Goal: Task Accomplishment & Management: Manage account settings

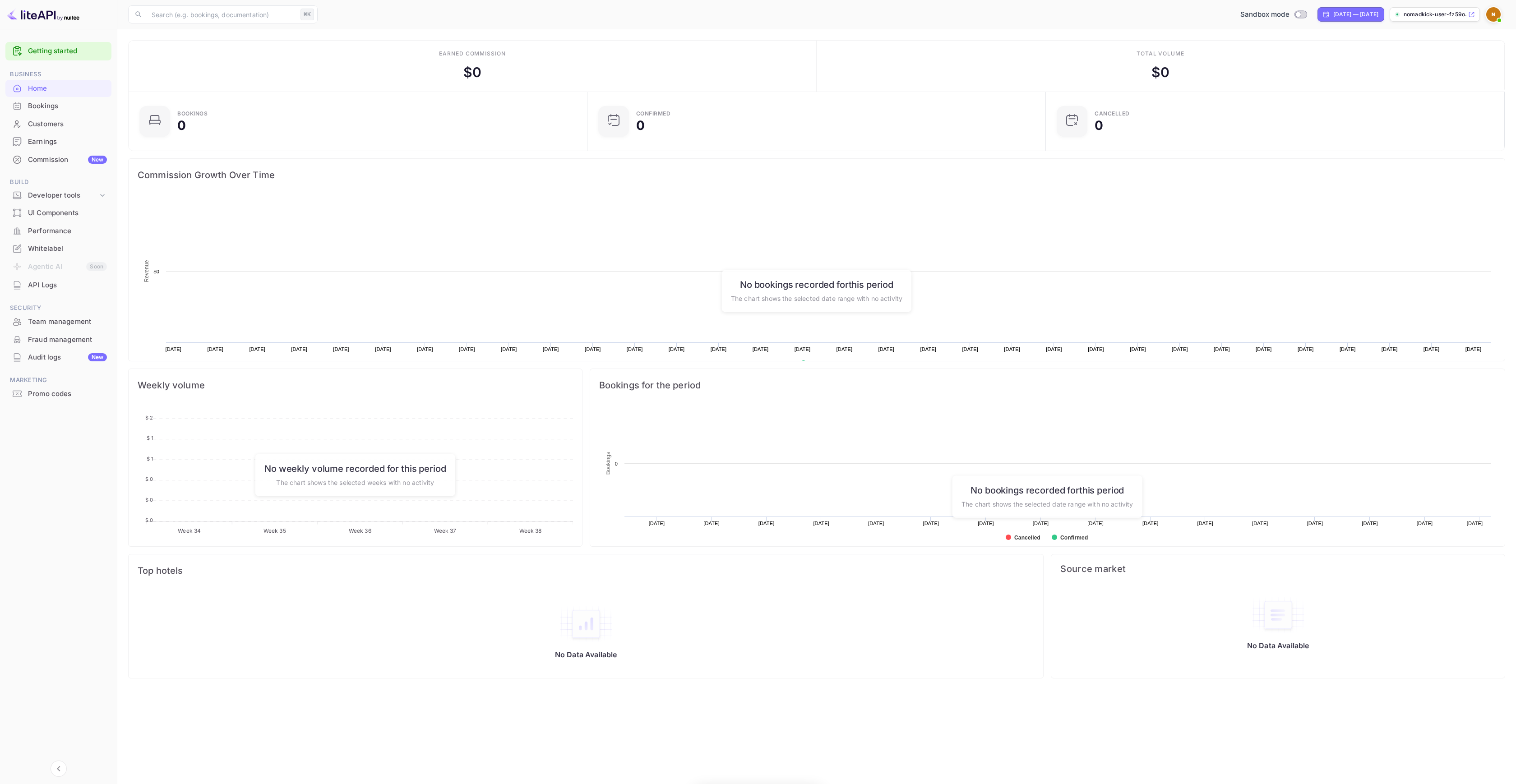
scroll to position [140, 447]
click at [54, 253] on div "Whitelabel" at bounding box center [58, 248] width 106 height 17
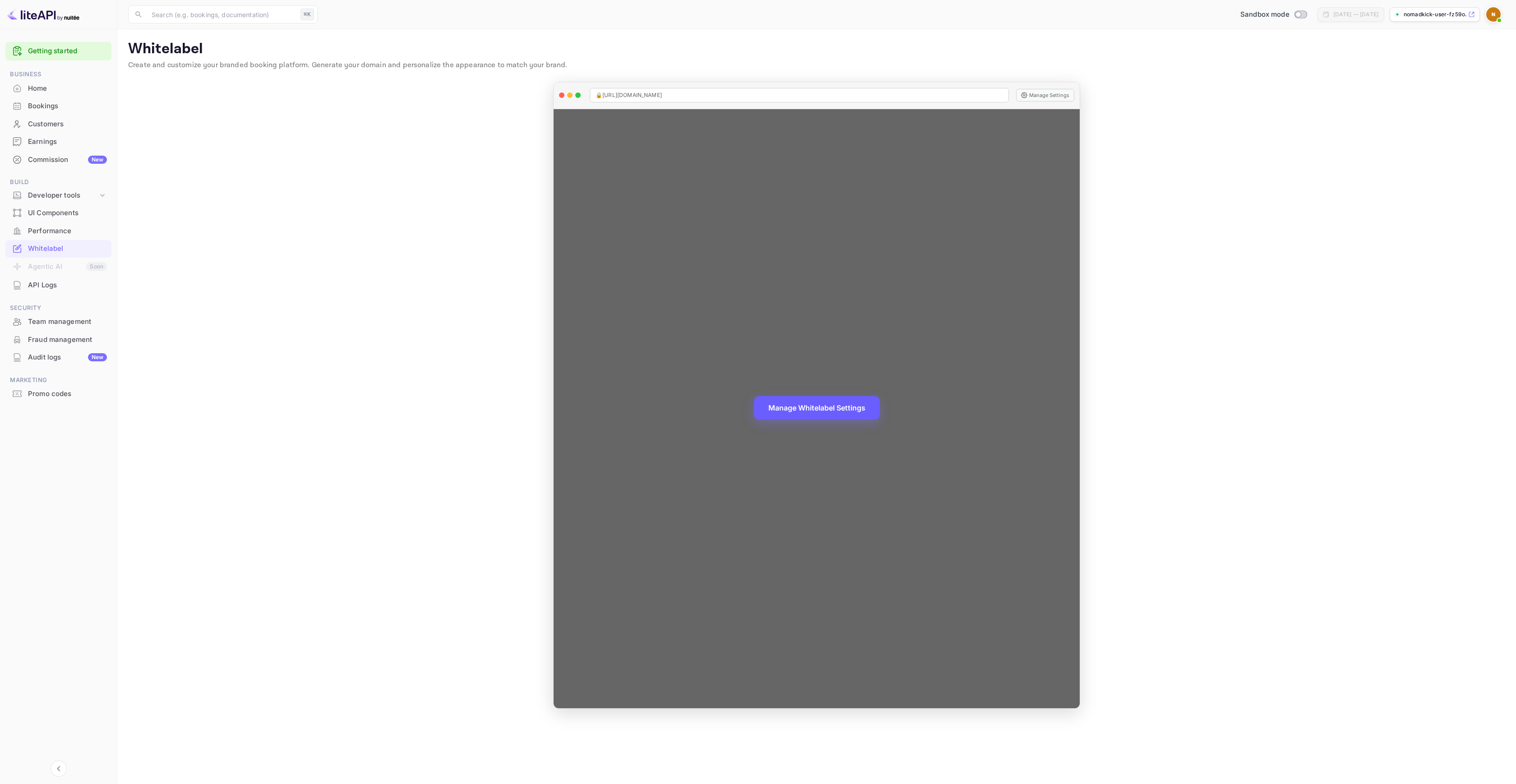
click at [841, 405] on button "Manage Whitelabel Settings" at bounding box center [816, 408] width 126 height 24
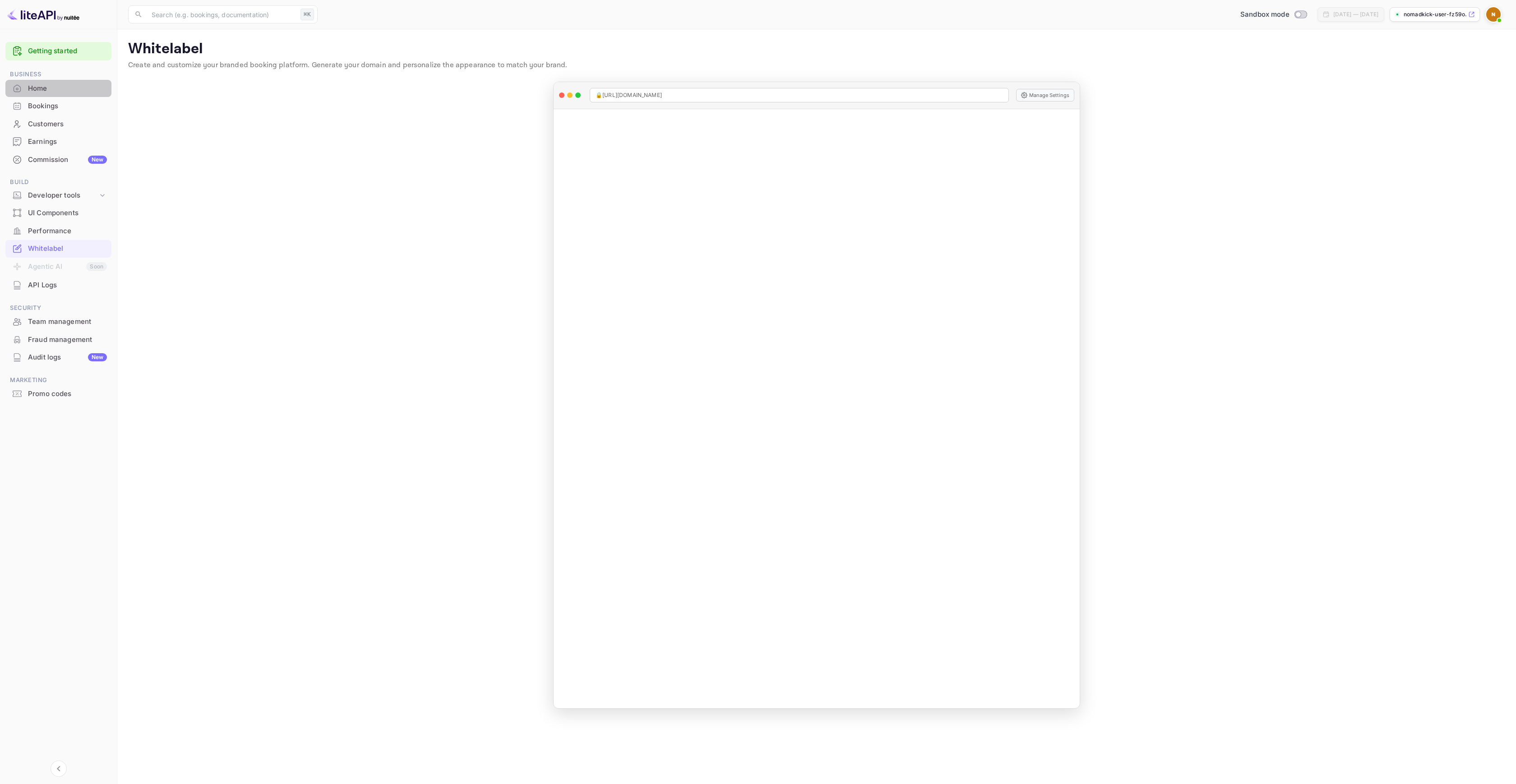
click at [52, 84] on div "Home" at bounding box center [67, 88] width 79 height 10
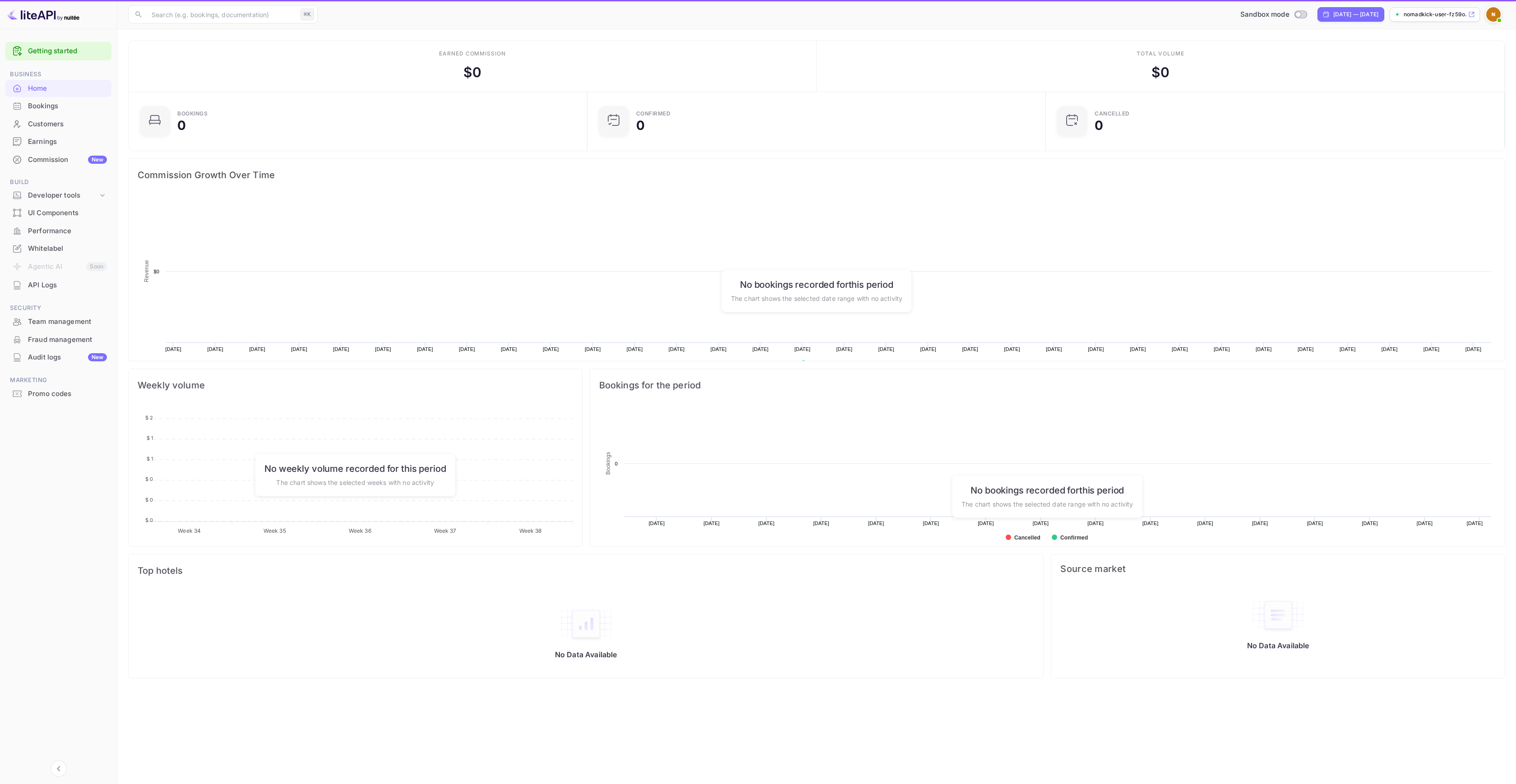
scroll to position [140, 447]
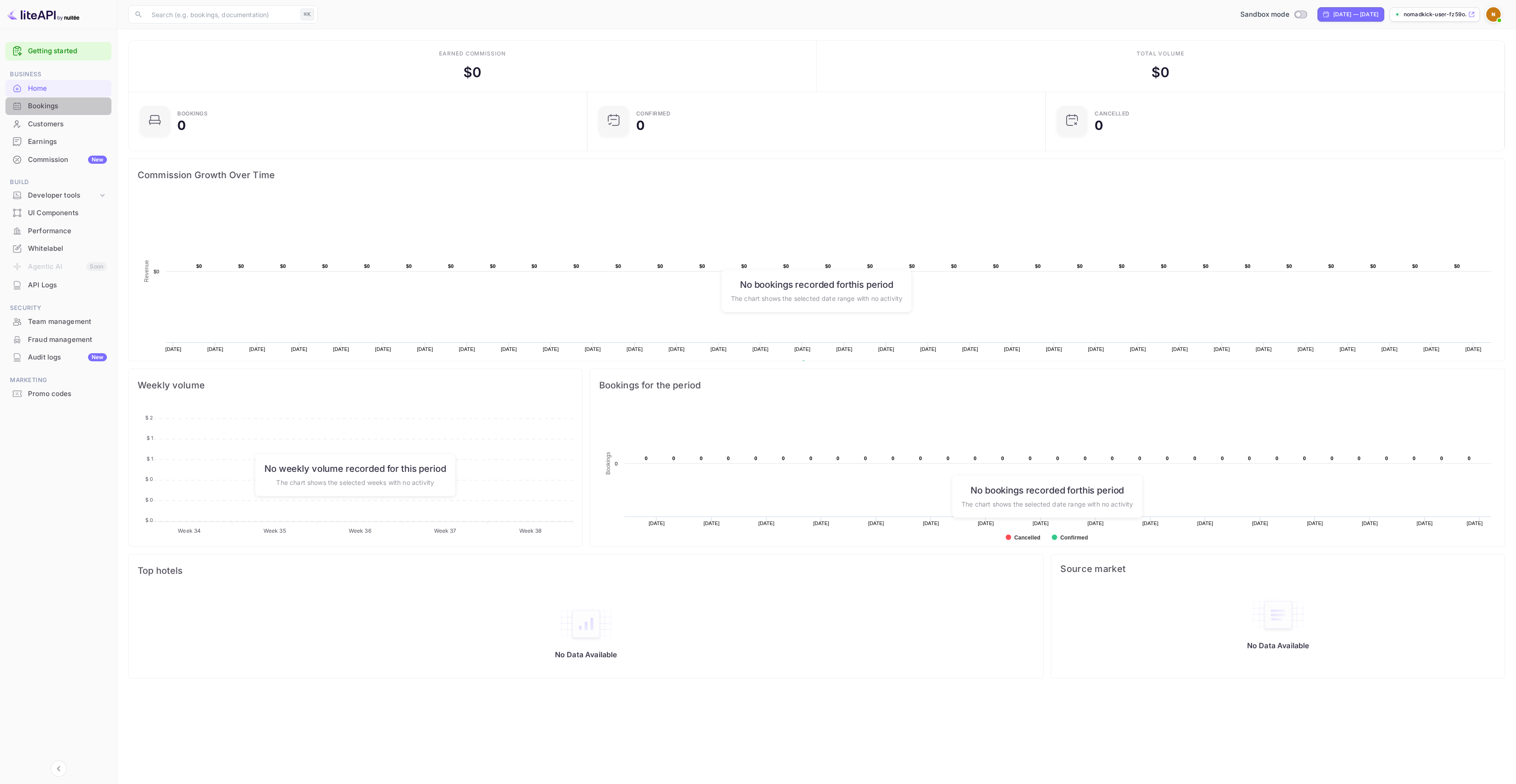
click at [66, 106] on div "Bookings" at bounding box center [67, 106] width 79 height 10
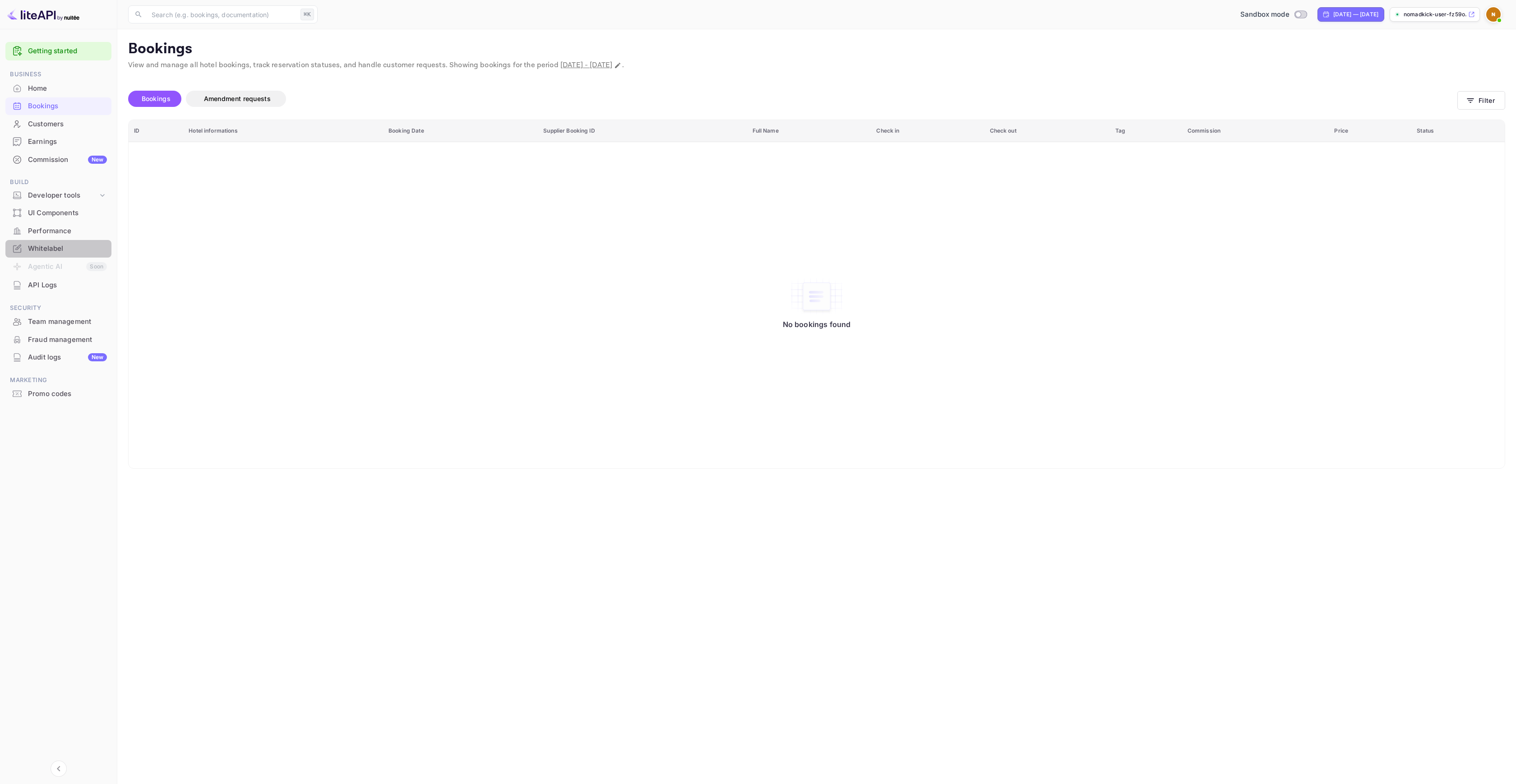
click at [86, 248] on div "Whitelabel" at bounding box center [67, 248] width 79 height 10
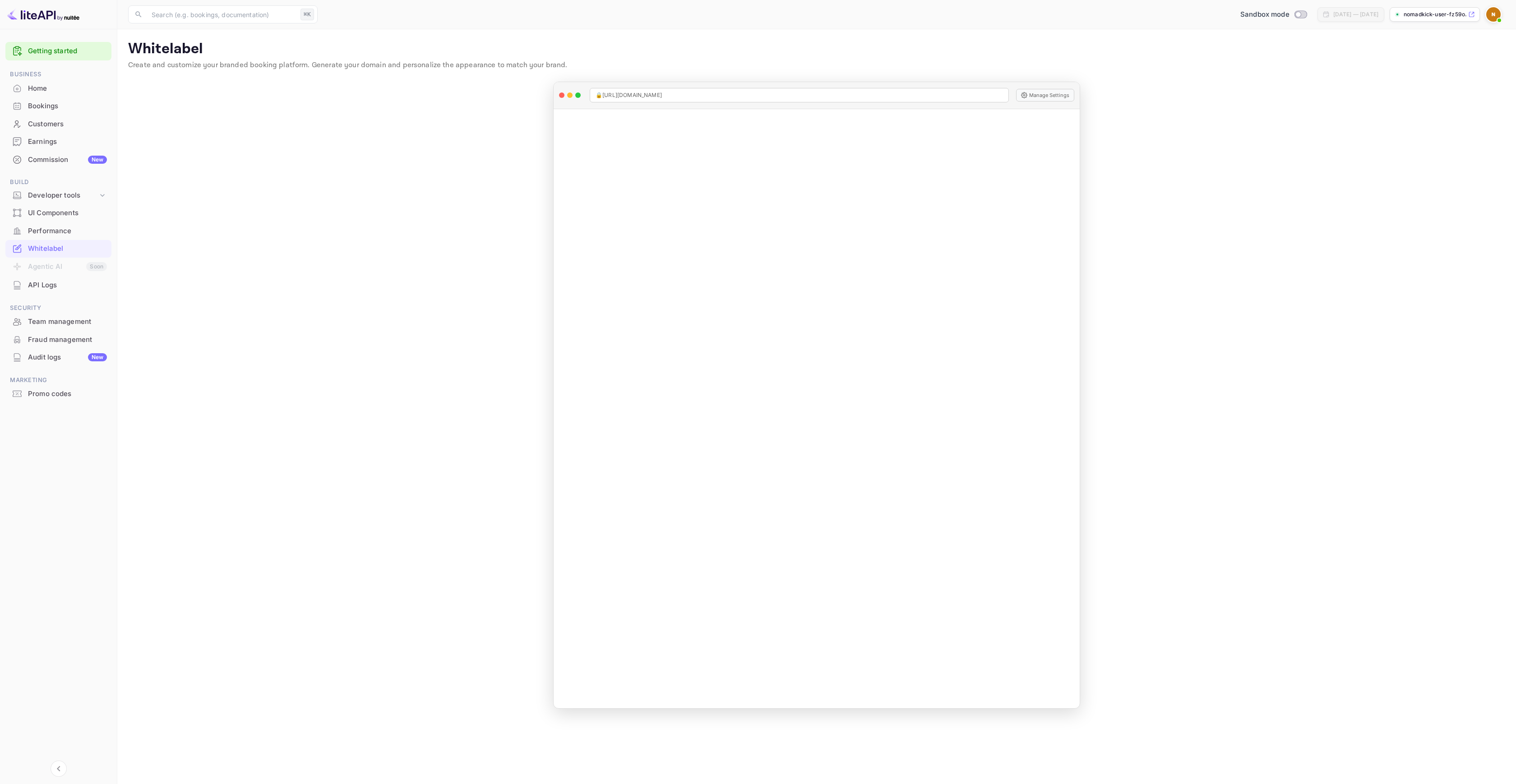
click at [74, 237] on div "Performance" at bounding box center [58, 231] width 106 height 17
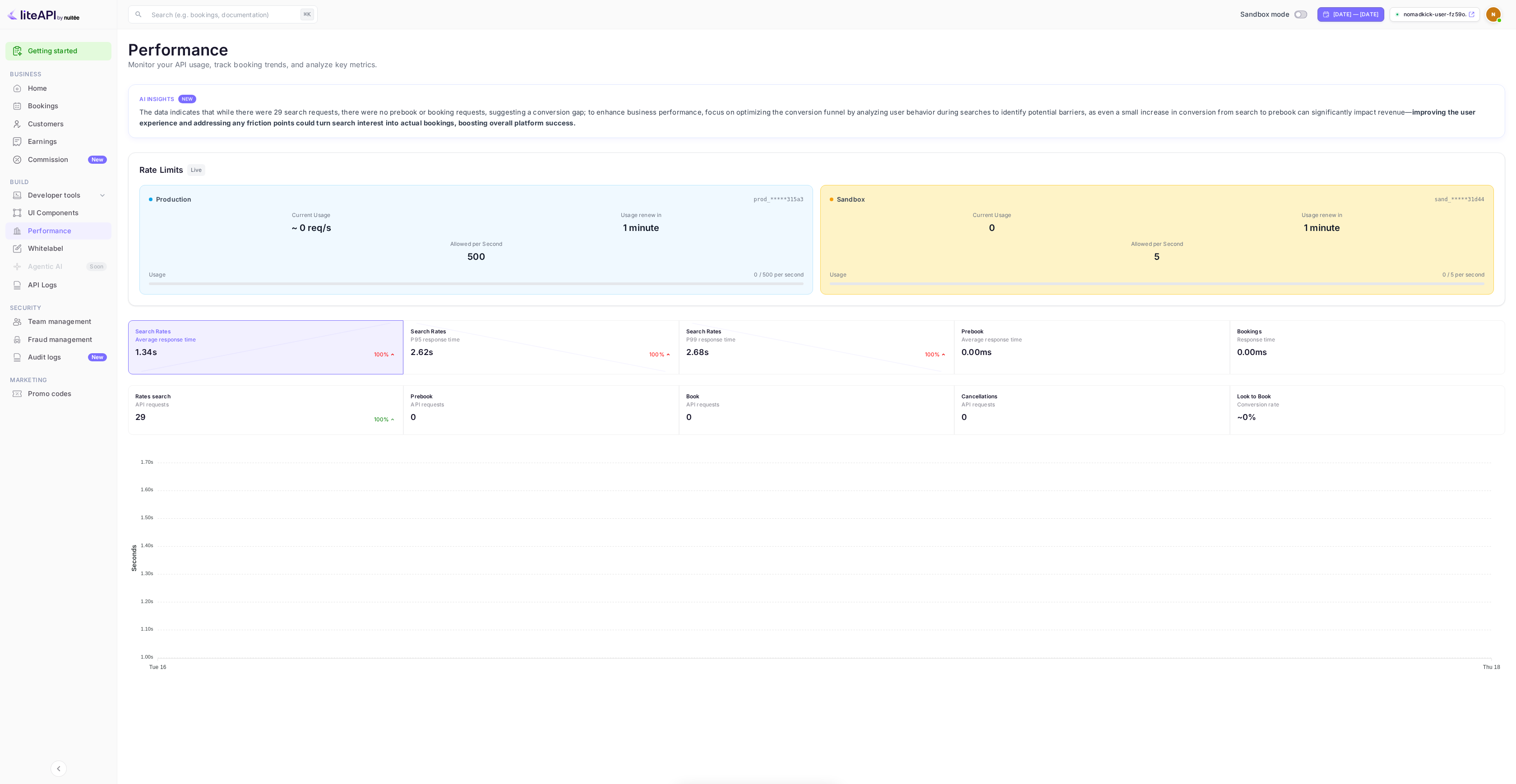
scroll to position [225, 1370]
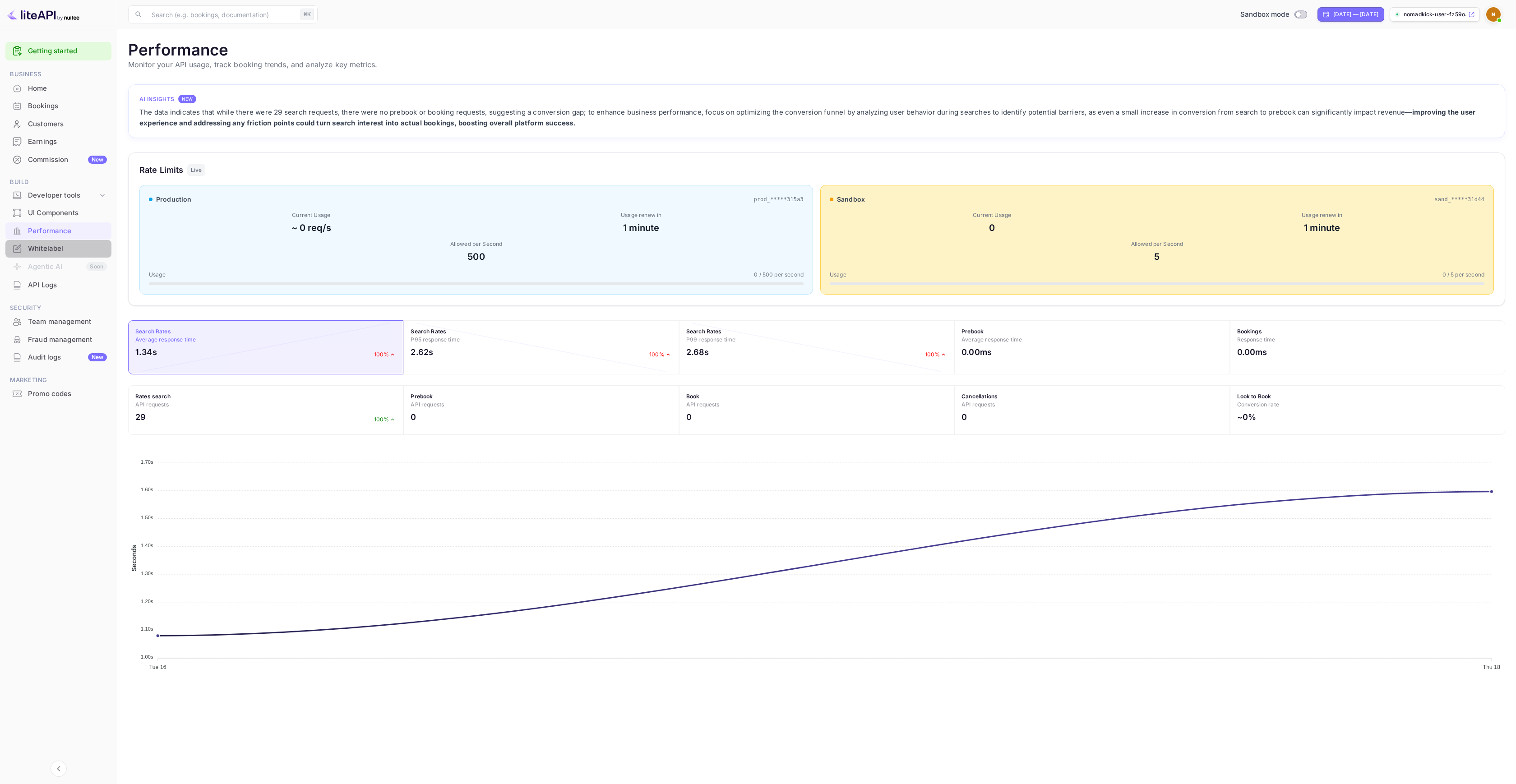
click at [74, 244] on div "Whitelabel" at bounding box center [67, 248] width 79 height 10
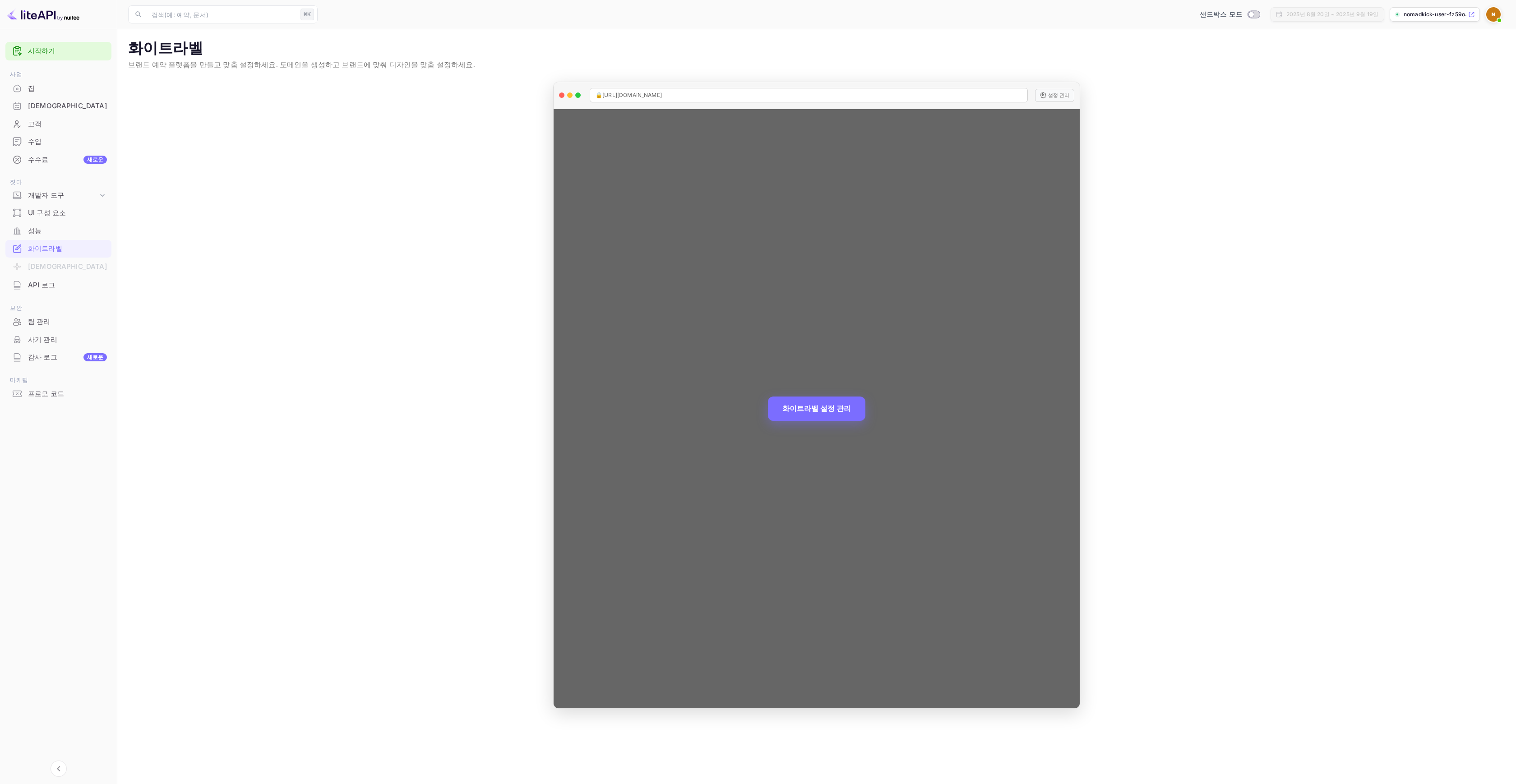
click at [638, 94] on font "[URL][DOMAIN_NAME]" at bounding box center [632, 94] width 60 height 6
click at [1056, 94] on font "설정 관리" at bounding box center [1058, 95] width 21 height 6
copy div "🔒 https://nomadkick-user-fz59o.nuitee.link"
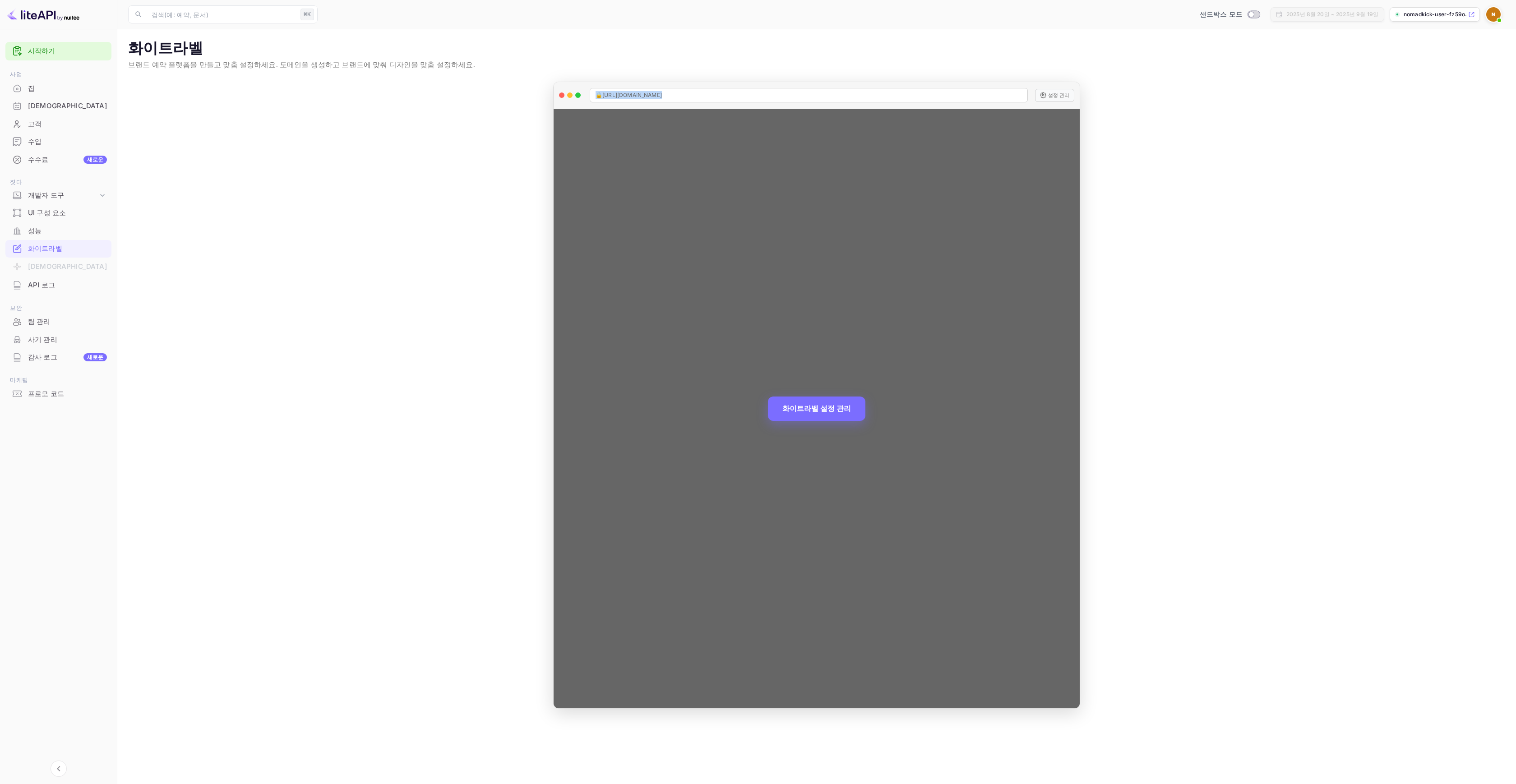
click at [747, 94] on div "🔒 https://nomadkick-user-fz59o.nuitee.link" at bounding box center [809, 95] width 438 height 14
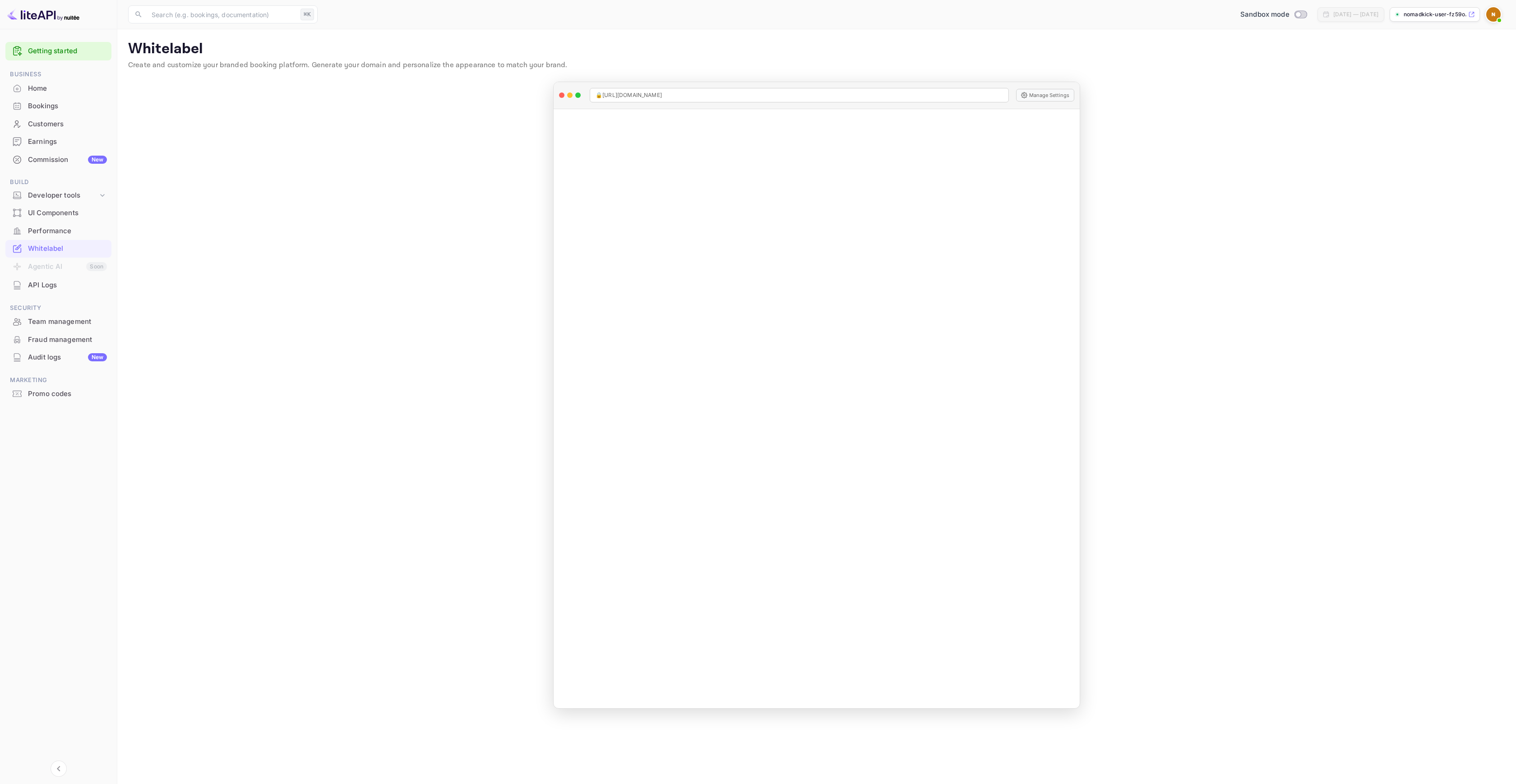
click at [1242, 104] on main "Whitelabel Create and customize your branded booking platform. Generate your do…" at bounding box center [817, 406] width 1398 height 754
click at [1426, 16] on p "nomadkick-user-fz59o.n..." at bounding box center [1435, 14] width 62 height 8
click at [1492, 18] on img at bounding box center [1493, 14] width 14 height 14
click at [1388, 82] on div "Settings" at bounding box center [1408, 90] width 58 height 14
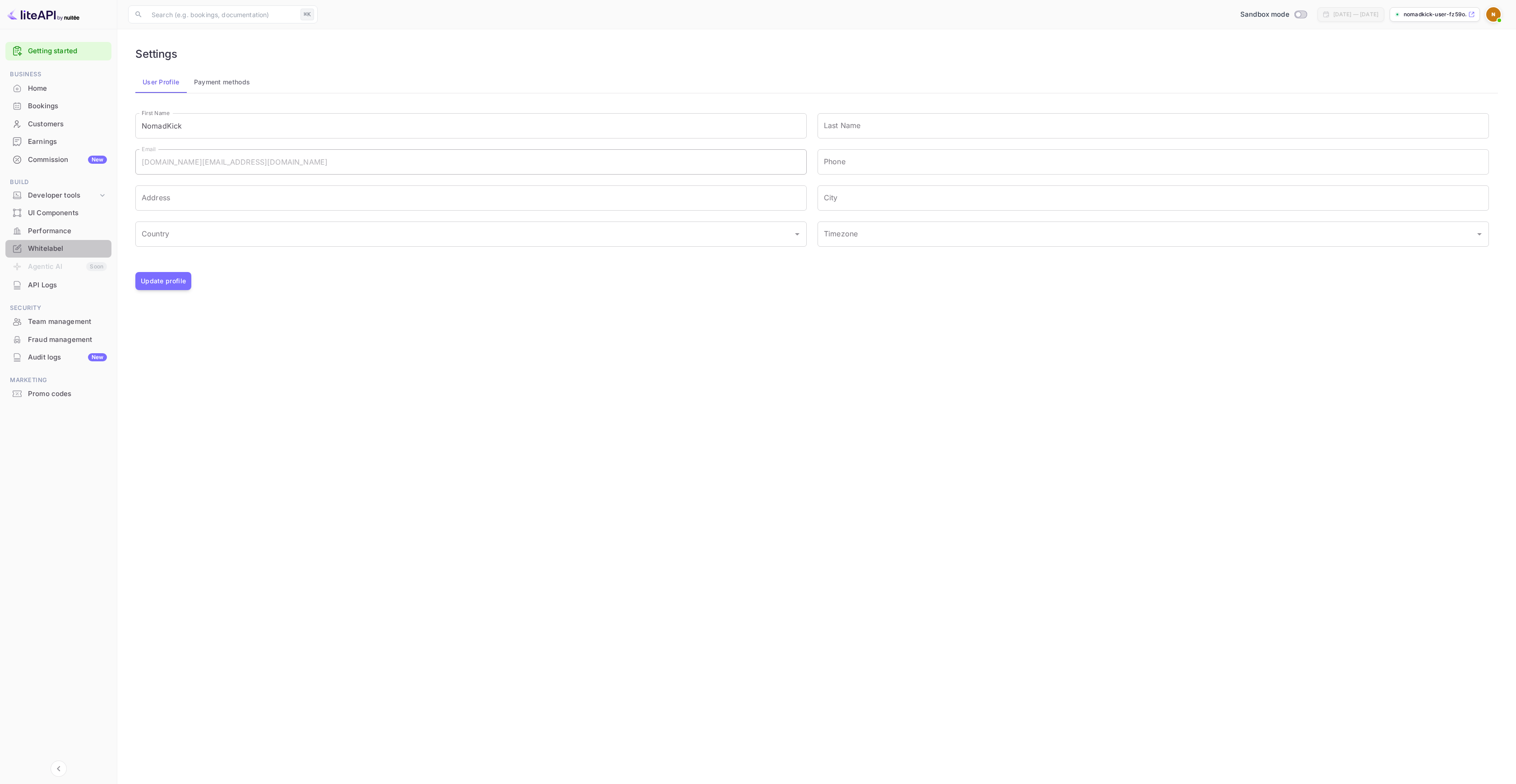
click at [57, 250] on div "Whitelabel" at bounding box center [67, 248] width 79 height 10
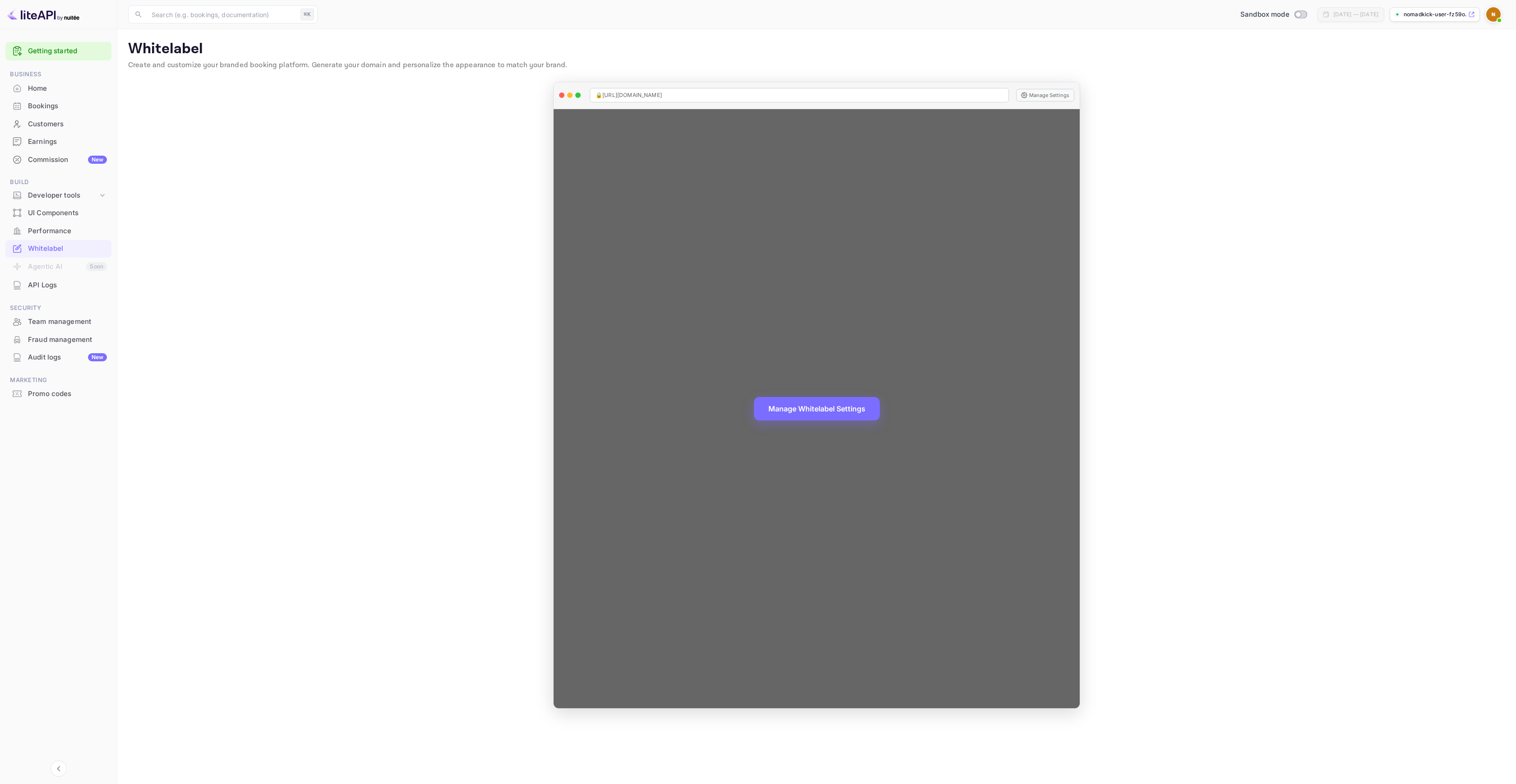
click at [646, 259] on div "Manage Whitelabel Settings" at bounding box center [817, 409] width 526 height 599
click at [804, 403] on button "Manage Whitelabel Settings" at bounding box center [816, 408] width 126 height 24
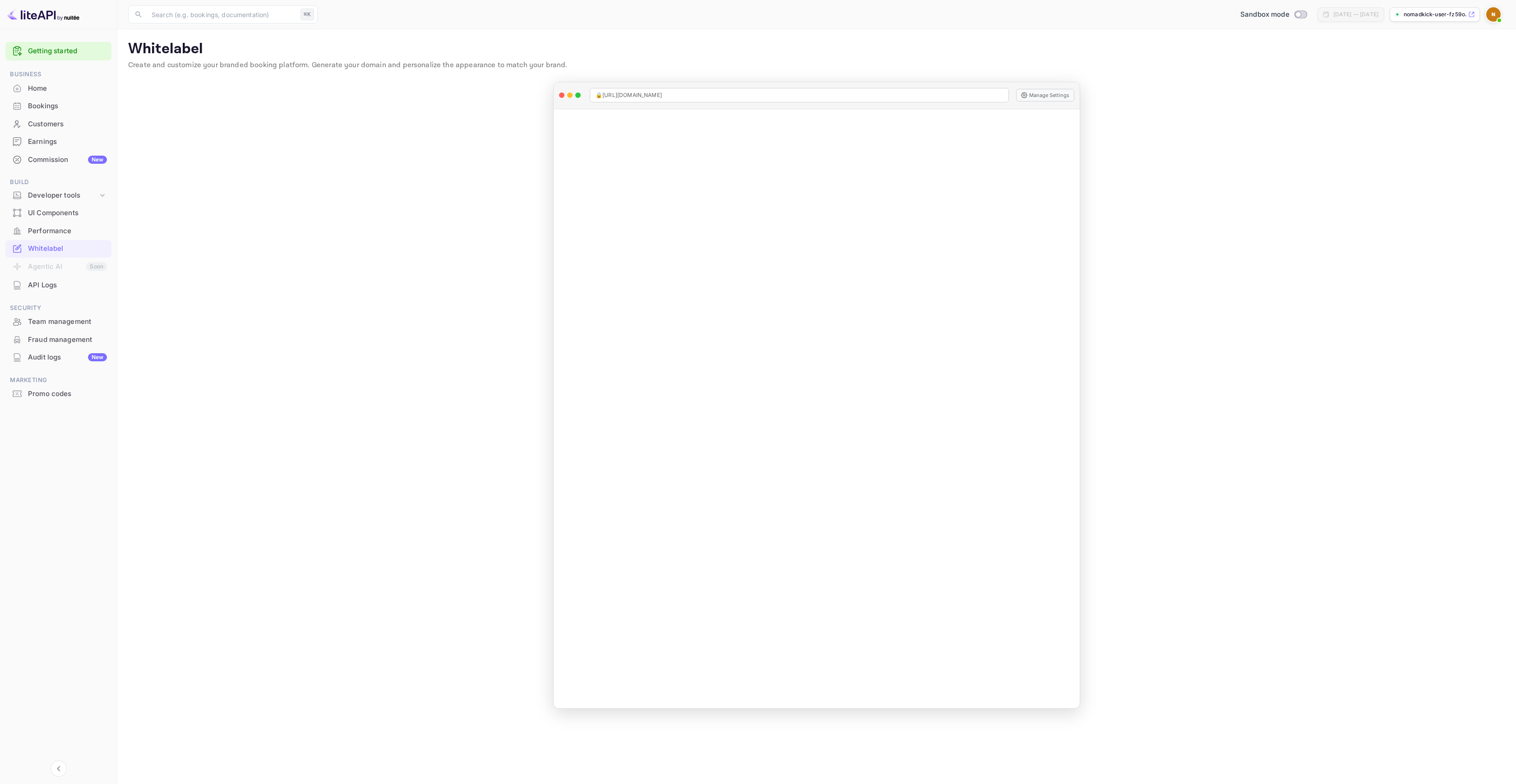
click at [255, 274] on main "Whitelabel Create and customize your branded booking platform. Generate your do…" at bounding box center [817, 406] width 1398 height 754
click at [1253, 385] on main "Whitelabel Create and customize your branded booking platform. Generate your do…" at bounding box center [817, 406] width 1398 height 754
click at [1500, 16] on span at bounding box center [1500, 20] width 9 height 9
click at [1395, 86] on icon at bounding box center [1394, 90] width 7 height 7
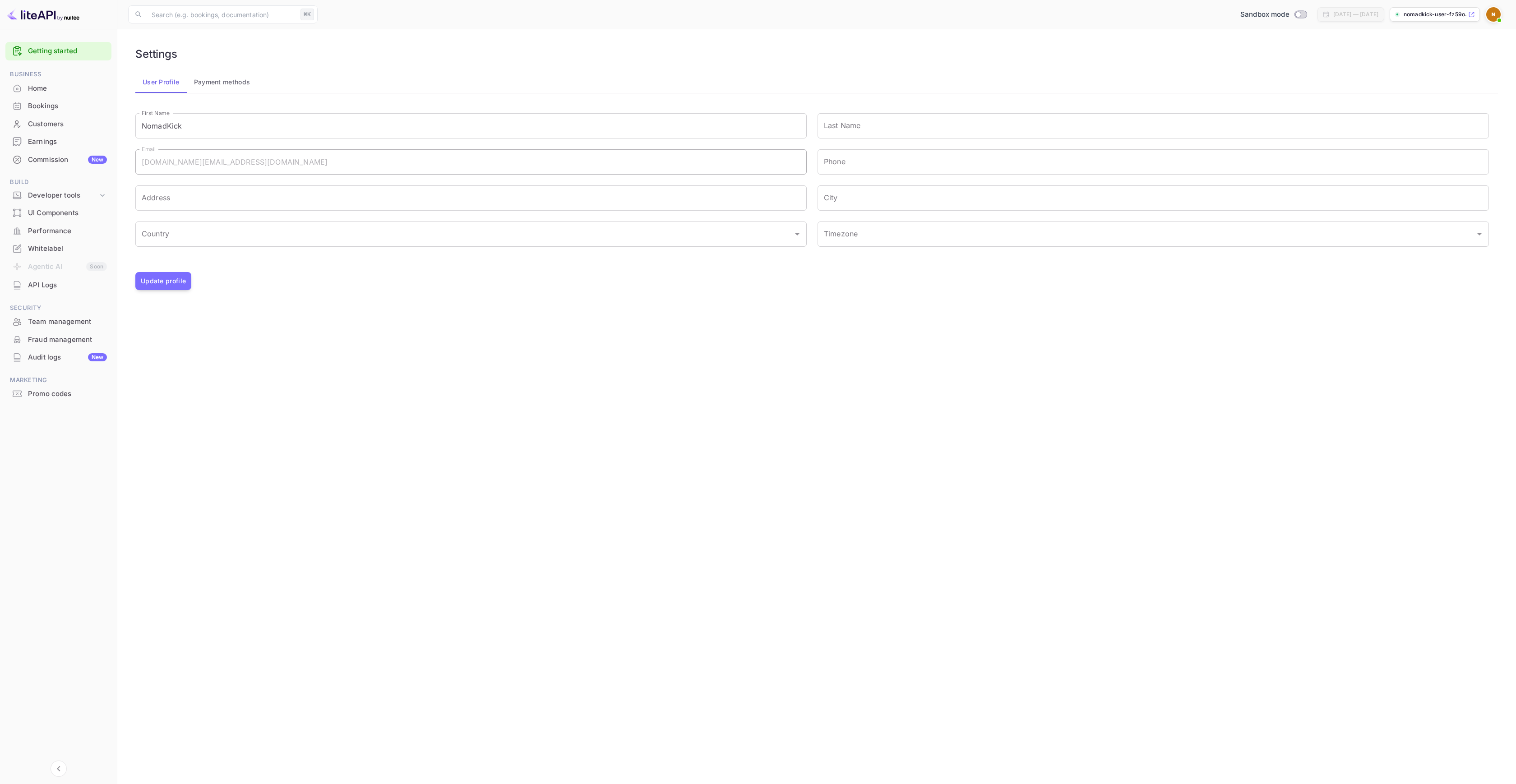
click at [215, 80] on button "Payment methods" at bounding box center [223, 82] width 71 height 22
click at [156, 80] on button "User Profile" at bounding box center [161, 82] width 52 height 22
click at [366, 360] on main "Settings User Profile Payment methods First Name NomadKick First Name Last Name…" at bounding box center [817, 406] width 1398 height 754
click at [45, 92] on div "Home" at bounding box center [67, 88] width 79 height 10
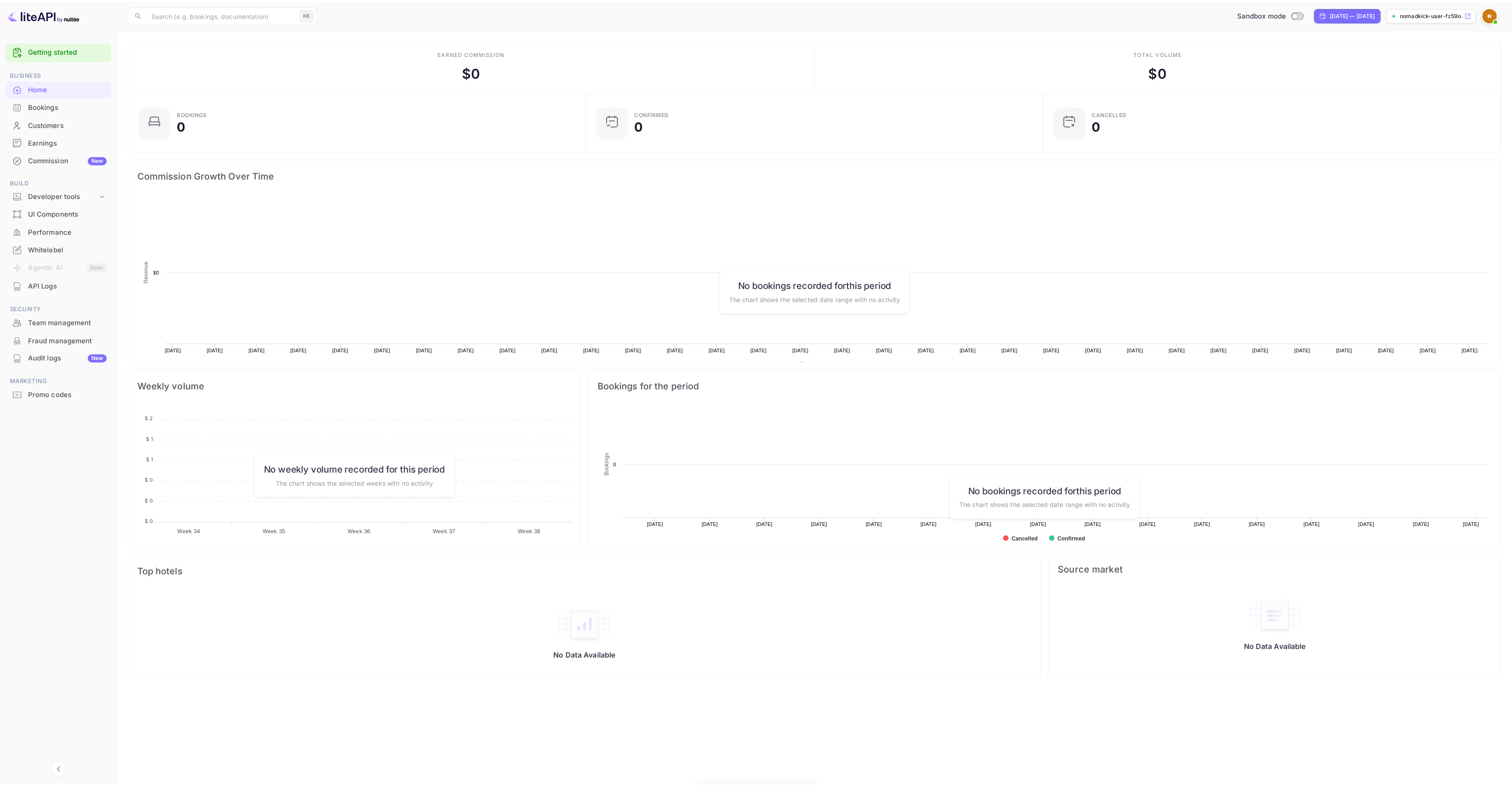
scroll to position [141, 448]
click at [66, 110] on div "Bookings" at bounding box center [67, 106] width 79 height 10
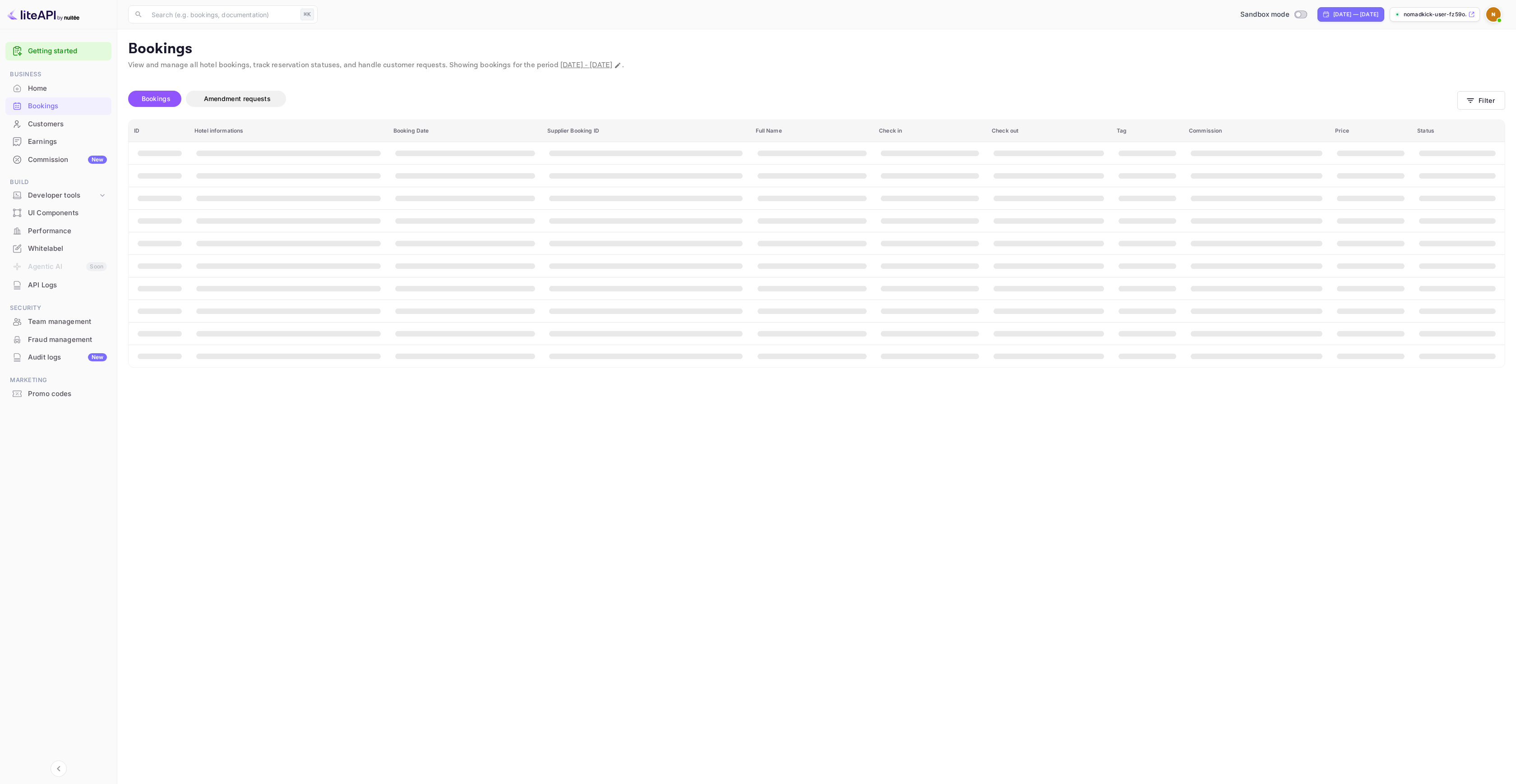
click at [51, 160] on div "Commission New" at bounding box center [67, 159] width 79 height 10
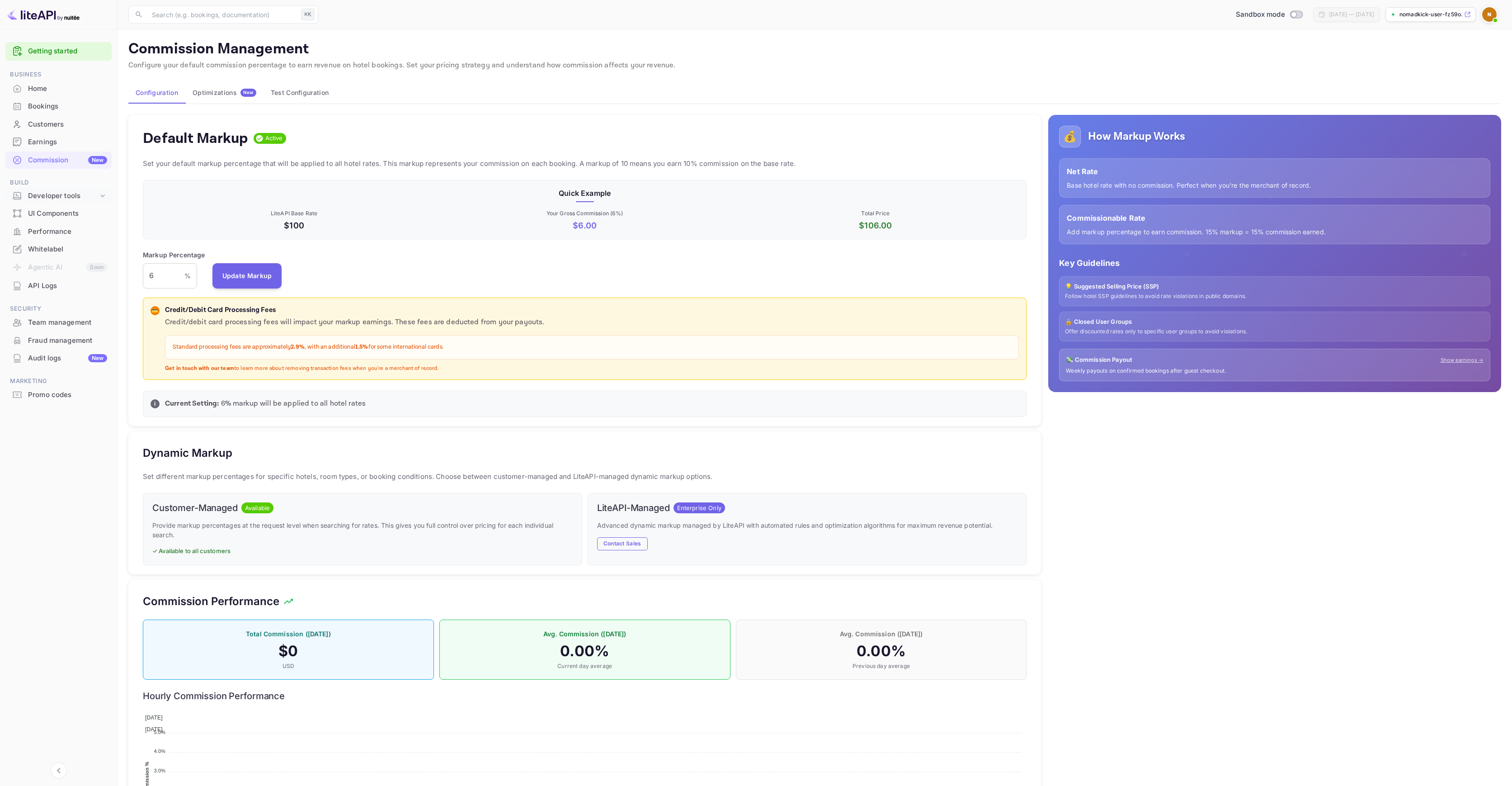
click at [62, 199] on div "Developer tools" at bounding box center [63, 195] width 70 height 10
click at [53, 275] on div "UI Components" at bounding box center [58, 269] width 106 height 17
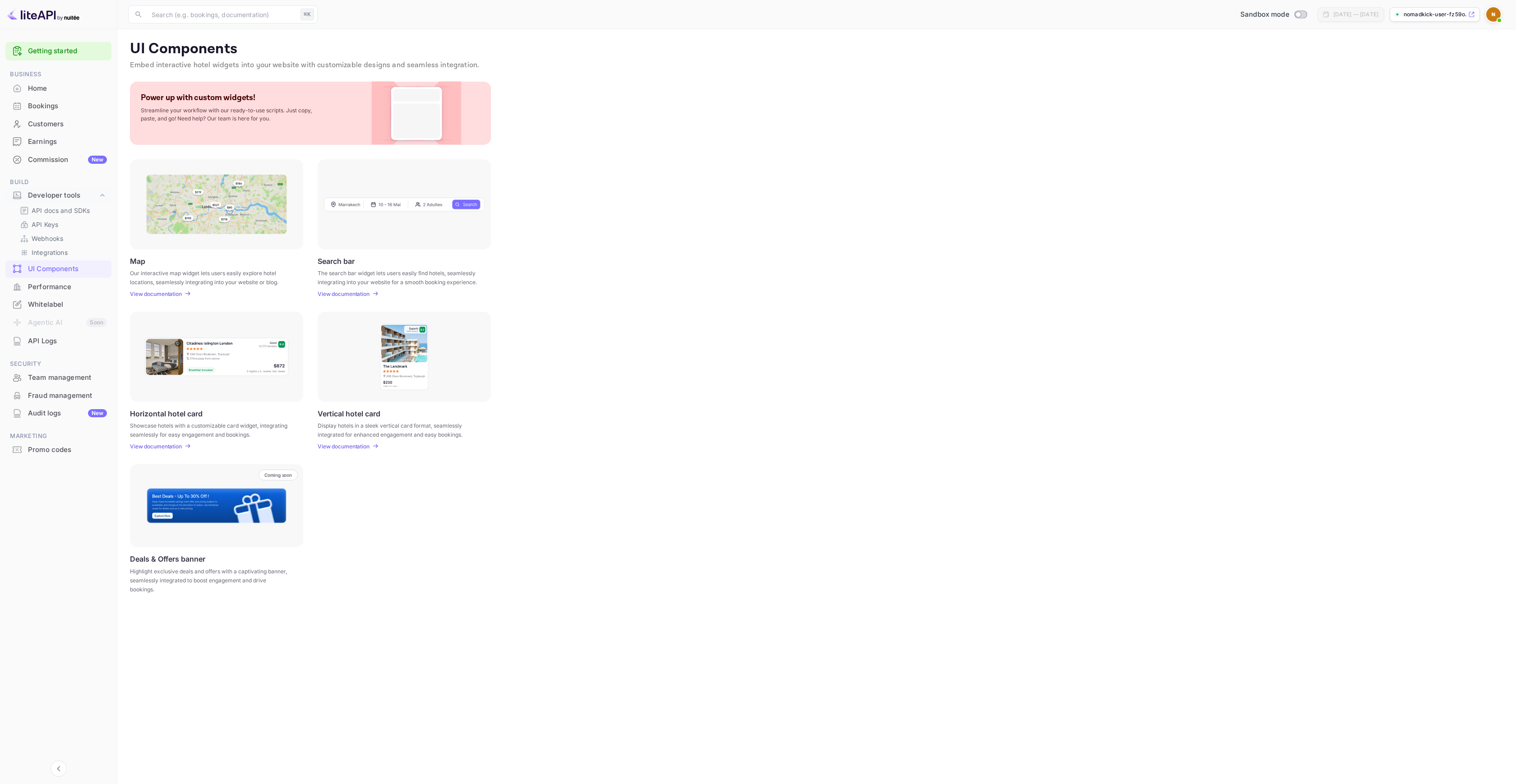
click at [47, 289] on div "Performance" at bounding box center [67, 287] width 79 height 10
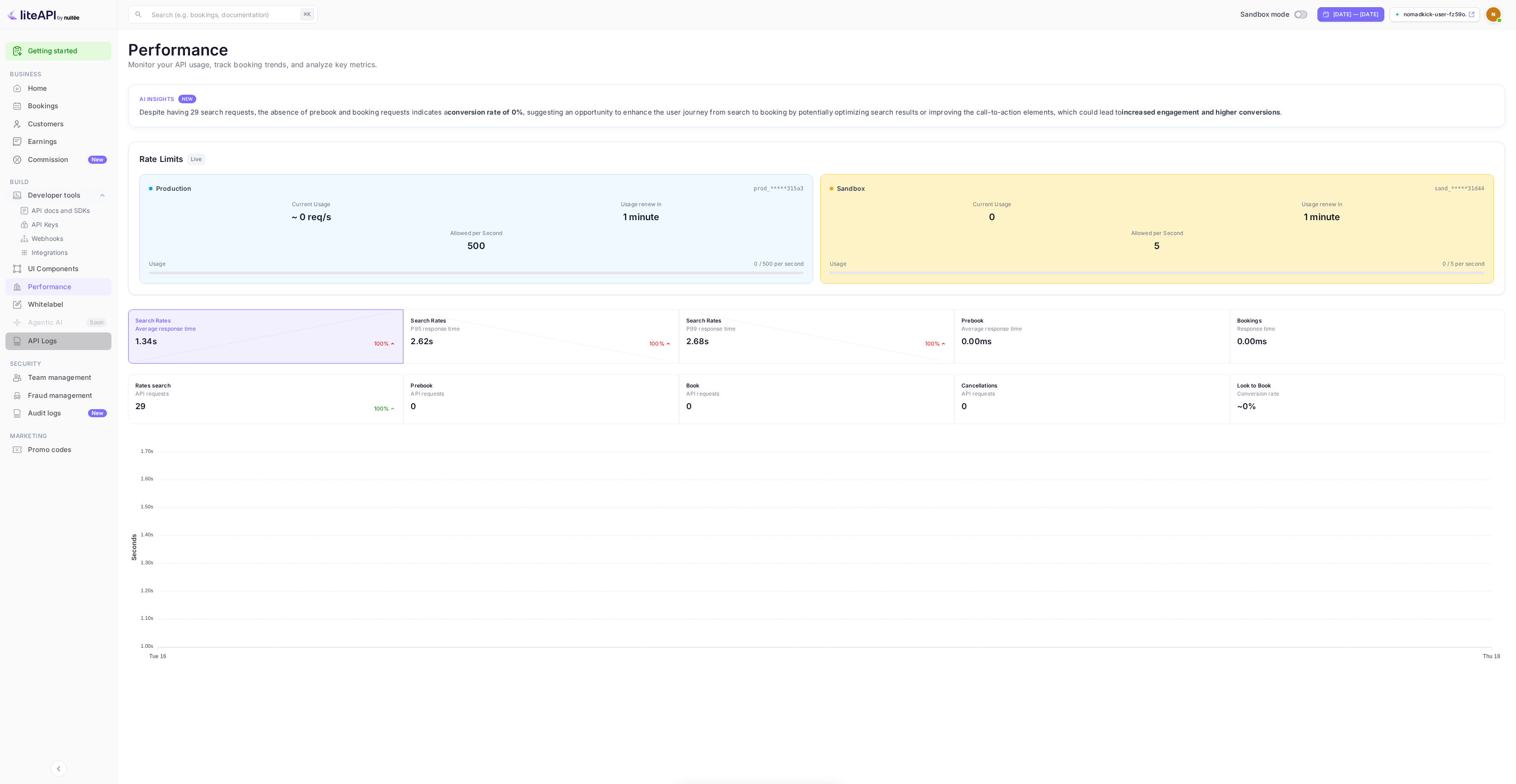
click at [56, 348] on div "API Logs" at bounding box center [58, 341] width 106 height 17
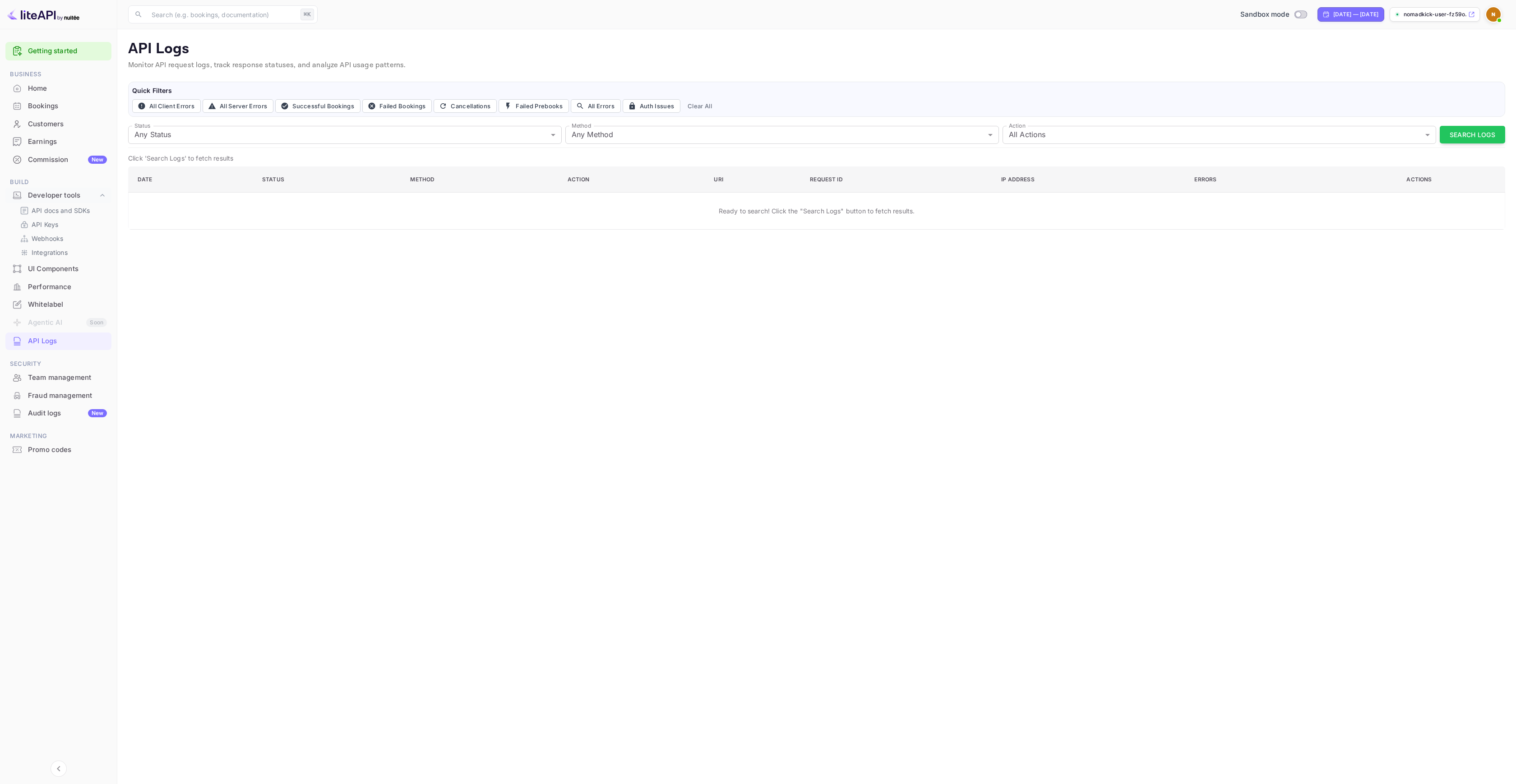
click at [56, 307] on div "Whitelabel" at bounding box center [67, 304] width 79 height 10
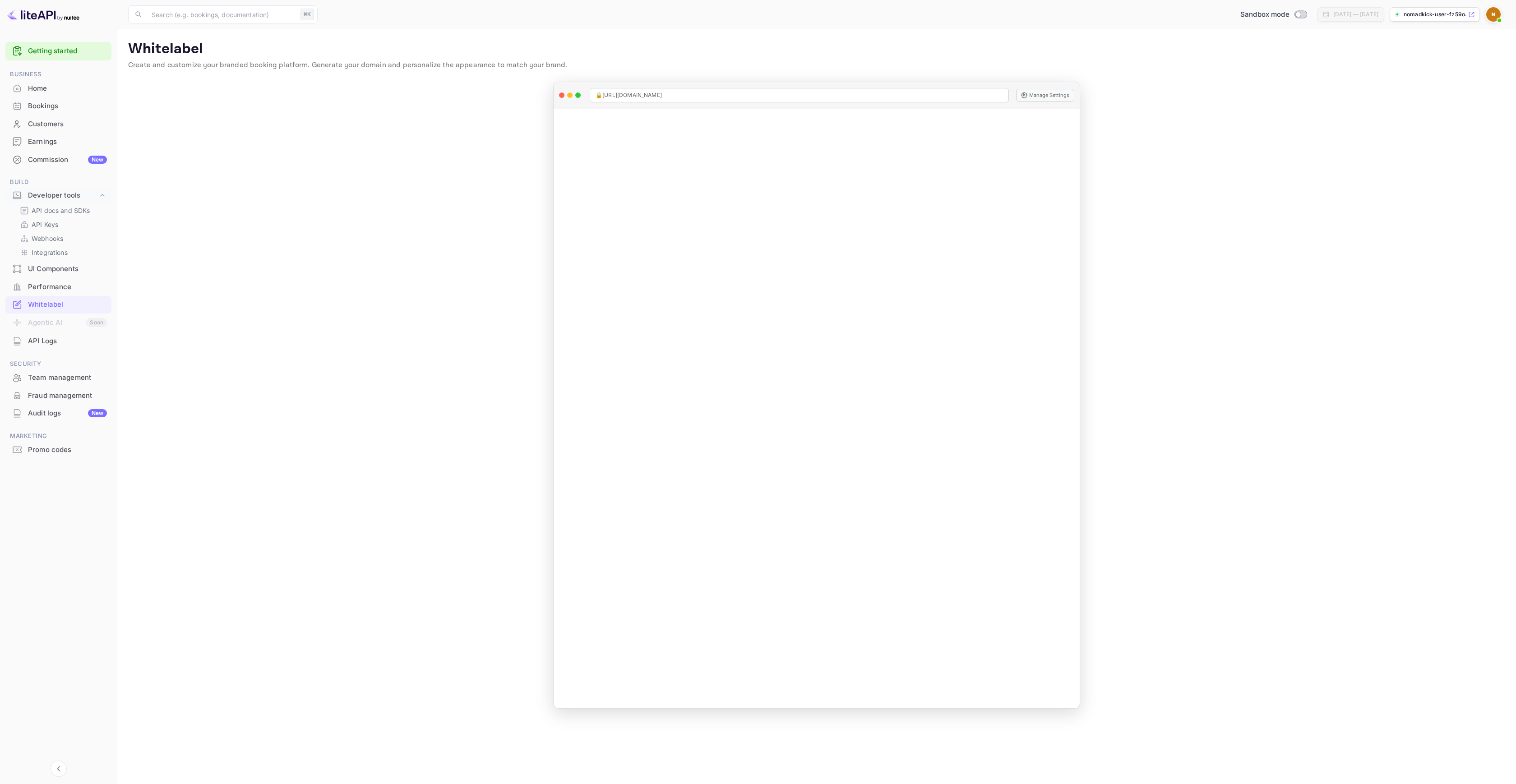
click at [242, 414] on main "Whitelabel Create and customize your branded booking platform. Generate your do…" at bounding box center [817, 406] width 1398 height 754
drag, startPoint x: 308, startPoint y: 64, endPoint x: 578, endPoint y: 61, distance: 270.0
click at [578, 61] on p "Create and customize your branded booking platform. Generate your domain and pe…" at bounding box center [817, 65] width 1377 height 11
click at [1432, 15] on p "nomadkick-user-fz59o.n..." at bounding box center [1435, 14] width 62 height 8
